Goal: Navigation & Orientation: Find specific page/section

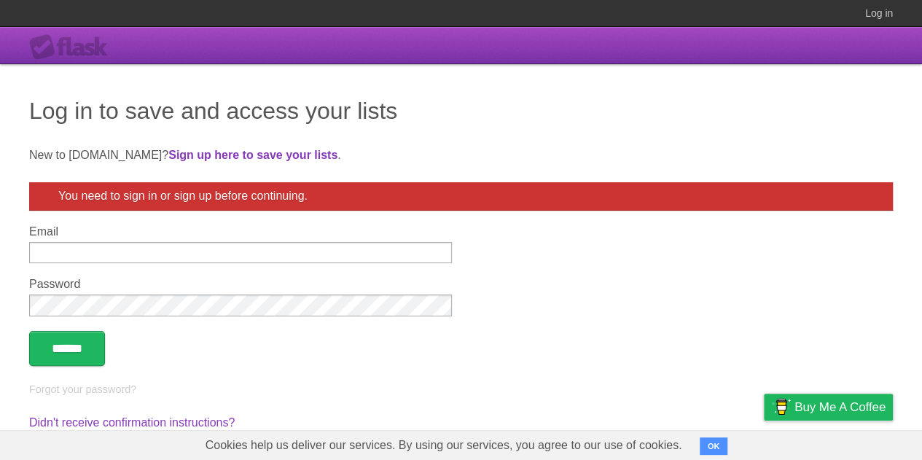
type input "**********"
click at [49, 368] on div "**********" at bounding box center [461, 261] width 922 height 394
click at [45, 356] on input "******" at bounding box center [67, 348] width 76 height 35
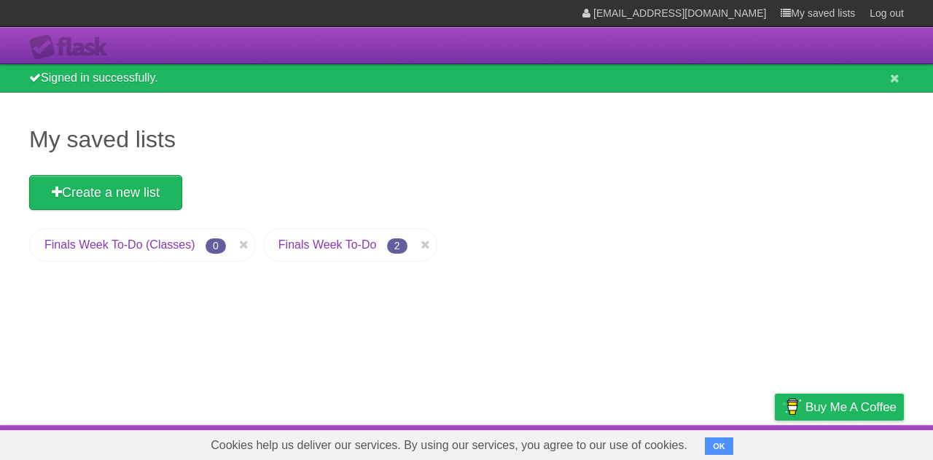
click at [313, 238] on link "Finals Week To-Do" at bounding box center [327, 244] width 98 height 12
